Goal: Navigation & Orientation: Find specific page/section

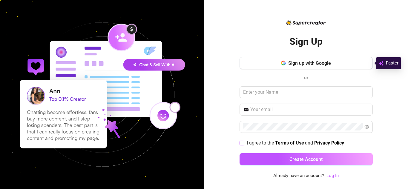
click at [243, 143] on input "I agree to the Terms of Use and Privacy Policy" at bounding box center [242, 143] width 4 height 4
checkbox input "true"
click at [336, 175] on link "Log In" at bounding box center [333, 175] width 12 height 5
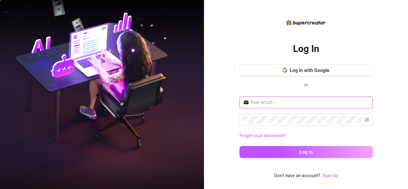
type input "Jessa@alleviatedmodelsuccess.com"
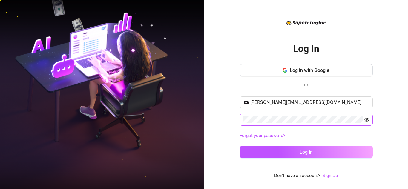
click at [366, 121] on icon "eye-invisible" at bounding box center [367, 119] width 5 height 5
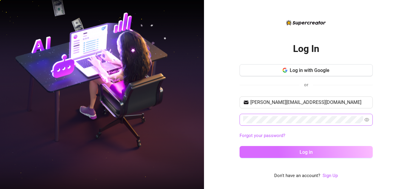
click at [306, 151] on span "Log in" at bounding box center [306, 152] width 13 height 6
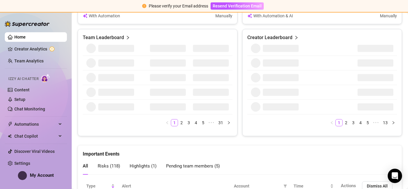
scroll to position [290, 0]
click at [34, 79] on span "Izzy AI Chatter" at bounding box center [23, 79] width 30 height 6
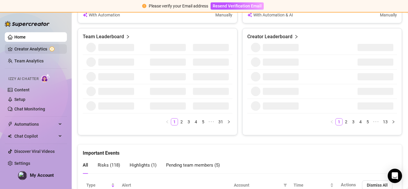
click at [45, 50] on link "Creator Analytics" at bounding box center [38, 49] width 48 height 10
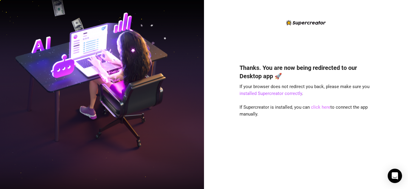
click at [325, 107] on link "click here" at bounding box center [320, 107] width 19 height 5
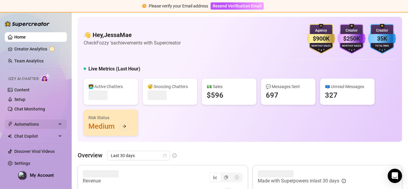
click at [55, 122] on span "Automations" at bounding box center [35, 125] width 42 height 10
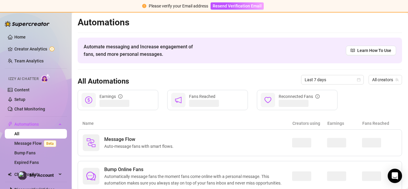
click at [19, 136] on link "All" at bounding box center [16, 134] width 5 height 5
click at [42, 51] on link "Creator Analytics" at bounding box center [38, 49] width 48 height 10
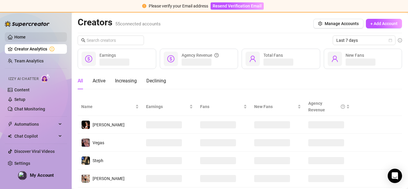
click at [26, 39] on link "Home" at bounding box center [19, 37] width 11 height 5
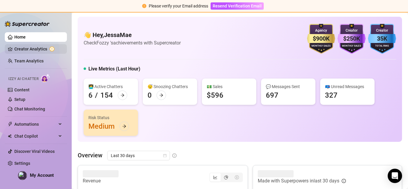
click at [33, 49] on link "Creator Analytics" at bounding box center [38, 49] width 48 height 10
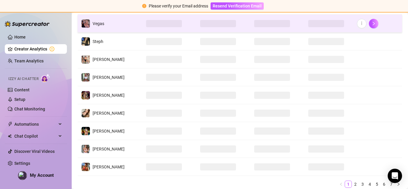
scroll to position [141, 0]
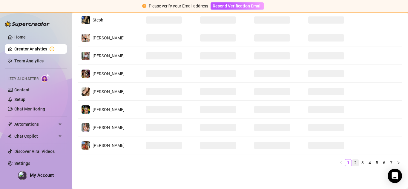
click at [352, 164] on link "2" at bounding box center [355, 163] width 7 height 7
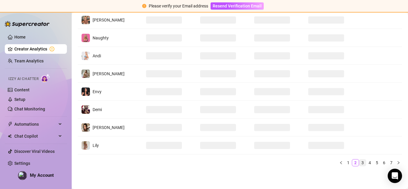
click at [360, 161] on link "3" at bounding box center [363, 163] width 7 height 7
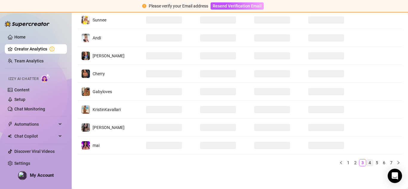
click at [369, 162] on link "4" at bounding box center [370, 163] width 7 height 7
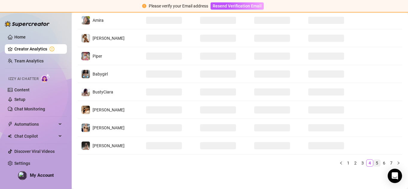
click at [375, 163] on link "5" at bounding box center [377, 163] width 7 height 7
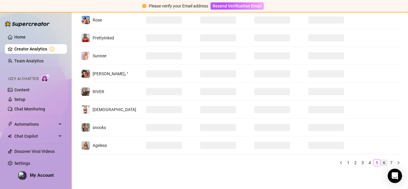
click at [381, 163] on link "6" at bounding box center [384, 163] width 7 height 7
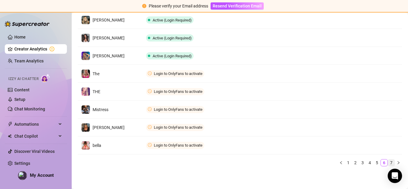
click at [388, 163] on link "7" at bounding box center [391, 163] width 7 height 7
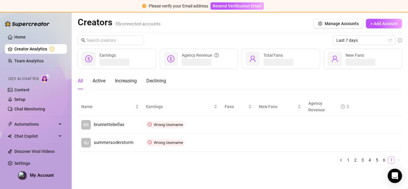
scroll to position [0, 0]
click at [384, 160] on link "6" at bounding box center [384, 160] width 7 height 7
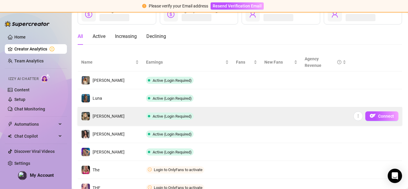
scroll to position [141, 0]
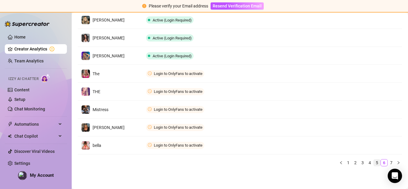
click at [374, 164] on link "5" at bounding box center [377, 163] width 7 height 7
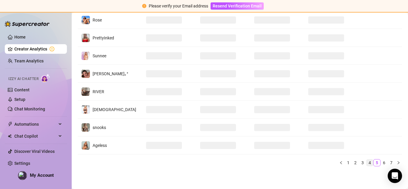
click at [367, 165] on link "4" at bounding box center [370, 163] width 7 height 7
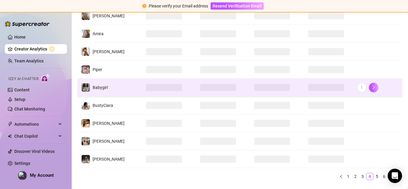
scroll to position [141, 0]
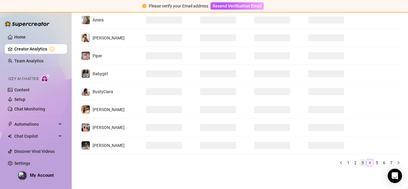
click at [360, 162] on link "3" at bounding box center [363, 163] width 7 height 7
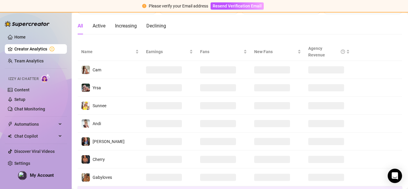
scroll to position [55, 0]
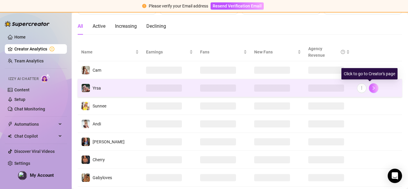
click at [373, 89] on icon "right" at bounding box center [374, 88] width 2 height 4
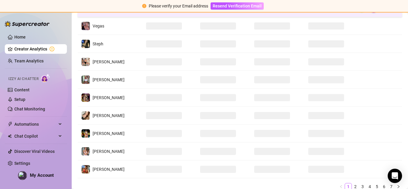
scroll to position [141, 0]
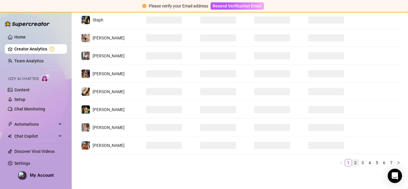
click at [353, 163] on link "2" at bounding box center [355, 163] width 7 height 7
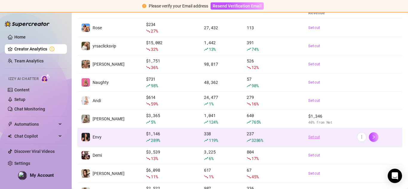
scroll to position [144, 0]
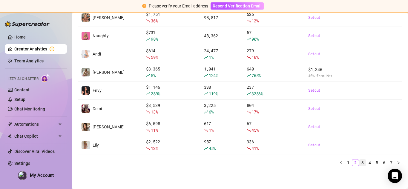
click at [360, 162] on link "3" at bounding box center [363, 163] width 7 height 7
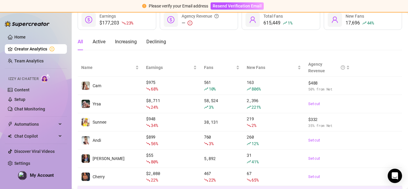
scroll to position [39, 0]
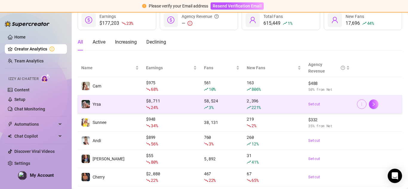
click at [357, 108] on button "button" at bounding box center [362, 105] width 10 height 10
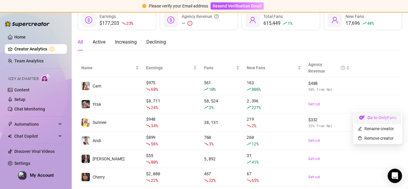
click at [366, 117] on link "Go to OnlyFans" at bounding box center [378, 119] width 47 height 5
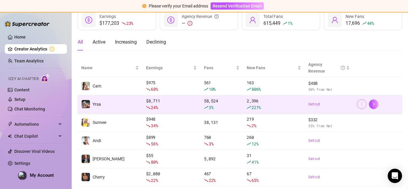
click at [360, 102] on icon "more" at bounding box center [362, 104] width 4 height 4
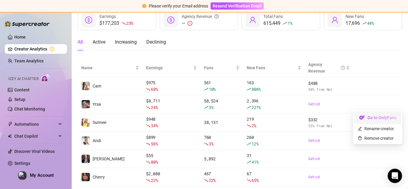
click at [362, 117] on link "Go to OnlyFans" at bounding box center [378, 119] width 47 height 5
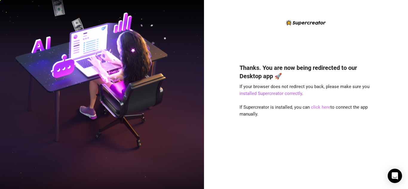
click at [326, 108] on link "click here" at bounding box center [320, 107] width 19 height 5
